Goal: Information Seeking & Learning: Learn about a topic

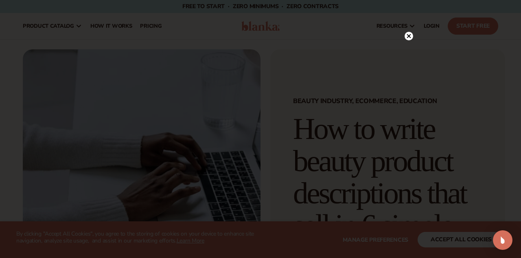
click at [409, 35] on circle at bounding box center [409, 36] width 9 height 9
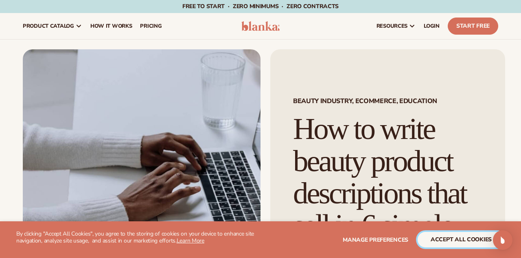
click at [471, 240] on button "accept all cookies" at bounding box center [461, 239] width 87 height 15
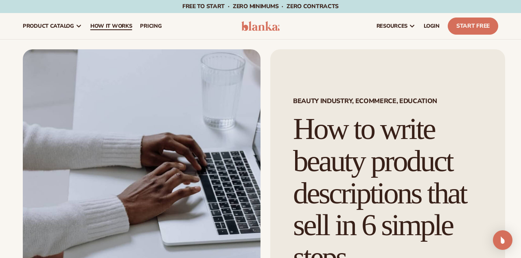
click at [113, 26] on span "How It Works" at bounding box center [111, 26] width 42 height 7
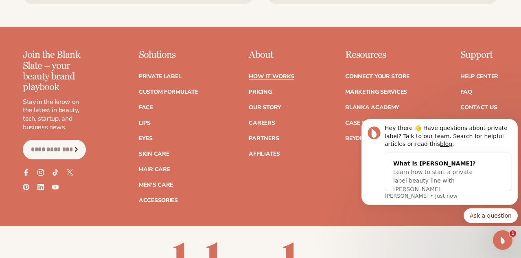
scroll to position [1801, 0]
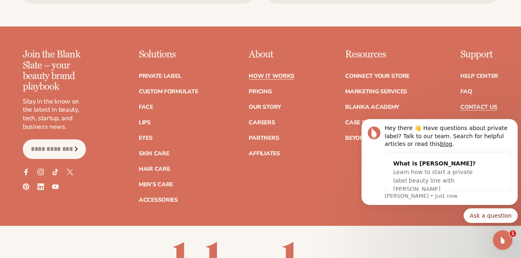
click at [478, 104] on link "Contact Us" at bounding box center [478, 107] width 37 height 6
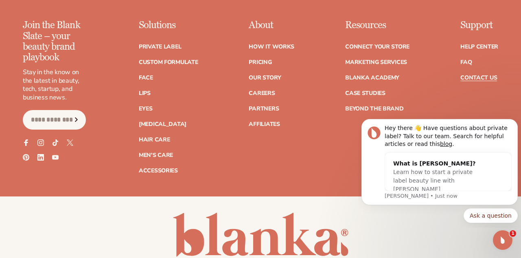
scroll to position [751, 0]
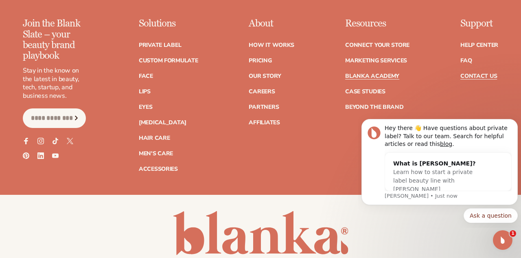
click at [352, 77] on link "Blanka Academy" at bounding box center [372, 76] width 54 height 6
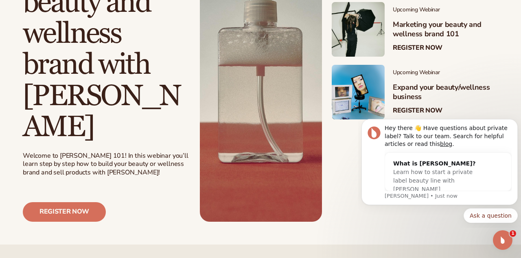
scroll to position [266, 0]
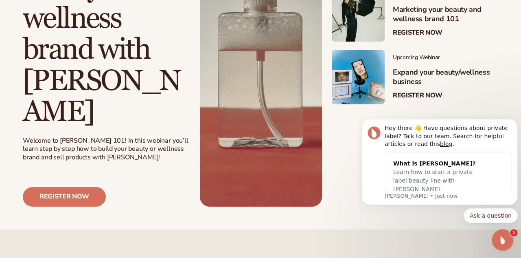
click at [501, 237] on icon "Open Intercom Messenger" at bounding box center [501, 238] width 13 height 13
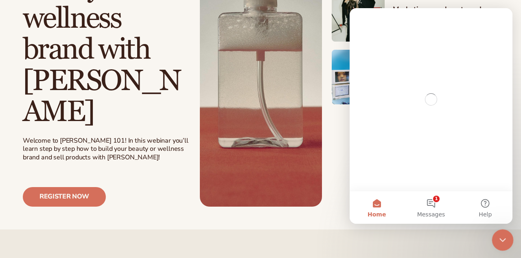
scroll to position [0, 0]
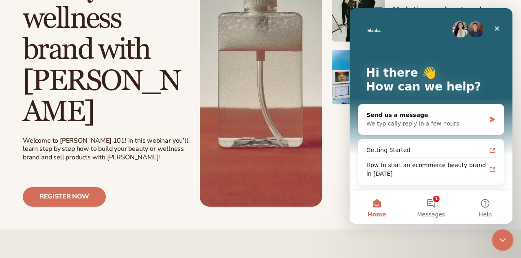
click at [500, 237] on icon "Close Intercom Messenger" at bounding box center [502, 239] width 10 height 10
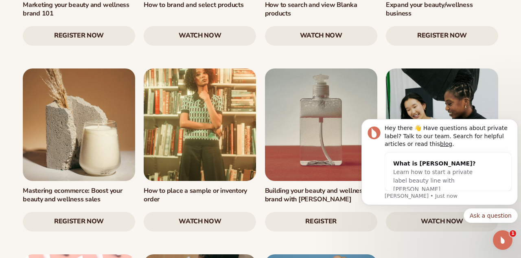
scroll to position [960, 0]
